Goal: Information Seeking & Learning: Learn about a topic

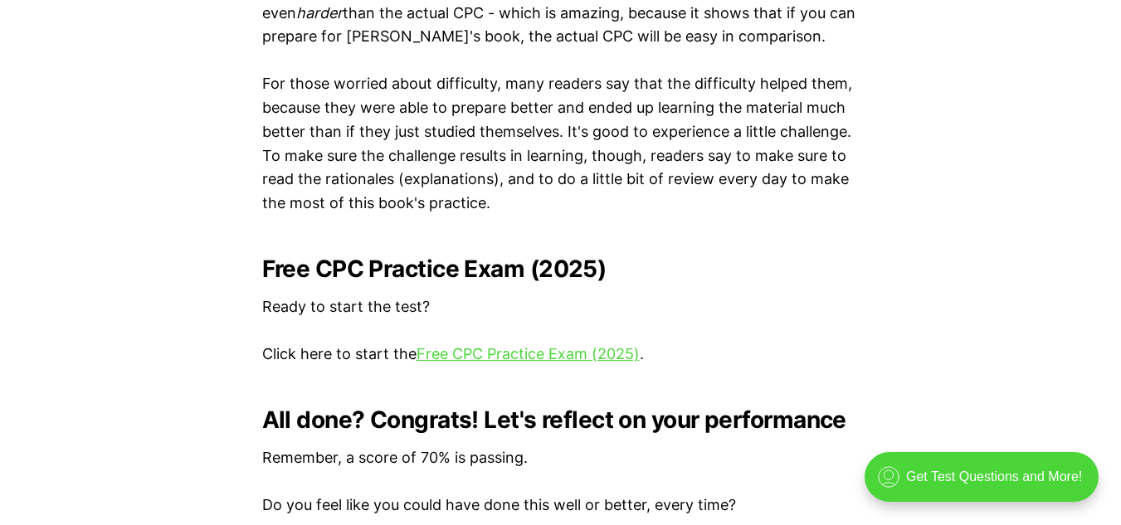
scroll to position [3229, 0]
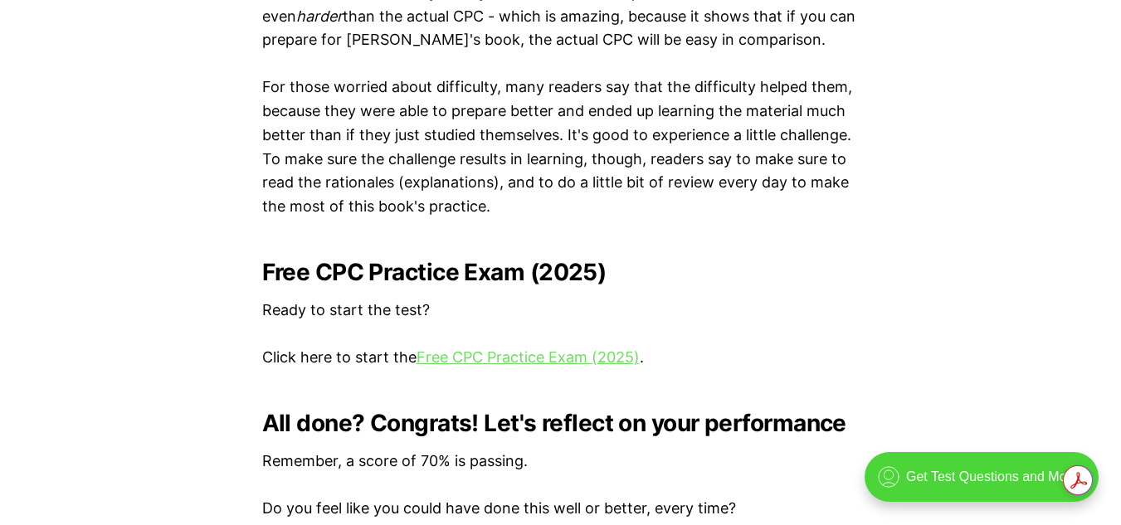
click at [564, 353] on link "Free CPC Practice Exam (2025)" at bounding box center [528, 357] width 223 height 17
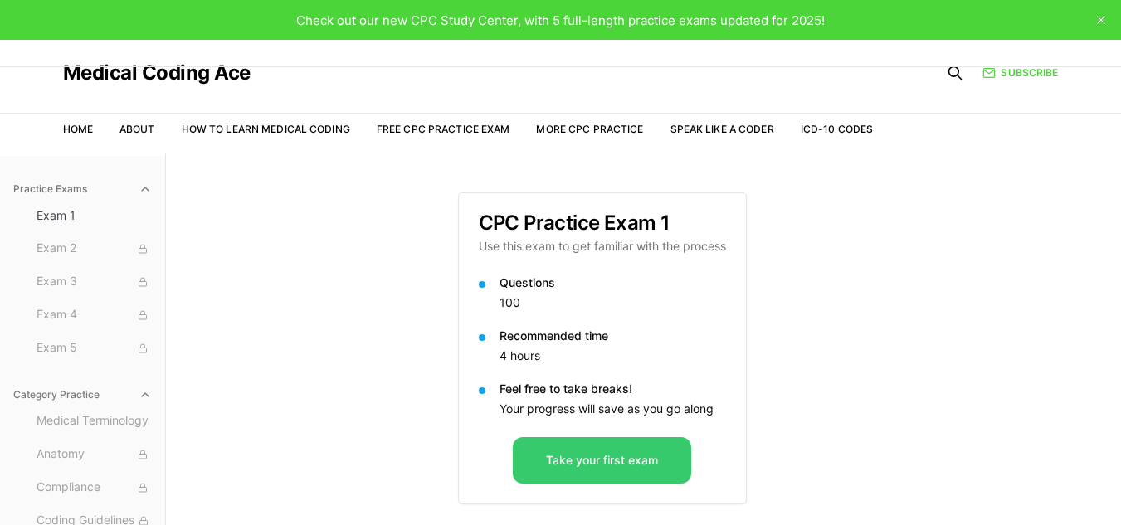
click at [565, 463] on button "Take your first exam" at bounding box center [602, 460] width 178 height 46
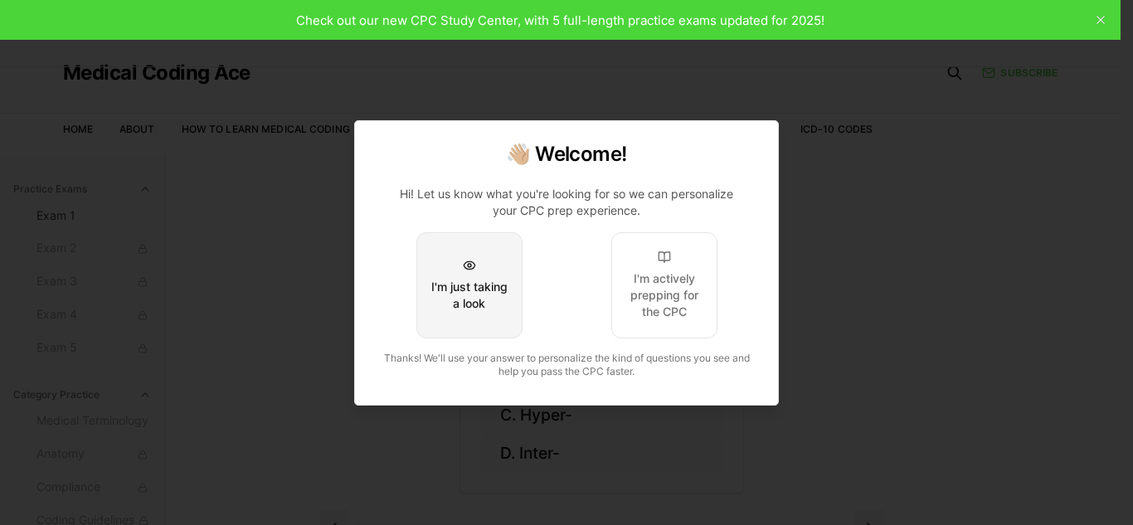
click at [482, 287] on div "I'm just taking a look" at bounding box center [470, 295] width 78 height 33
